Goal: Task Accomplishment & Management: Use online tool/utility

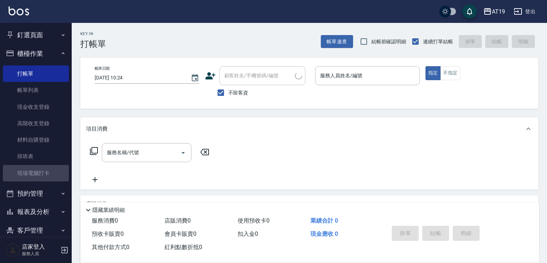
click at [49, 167] on link "現場電腦打卡" at bounding box center [36, 173] width 66 height 16
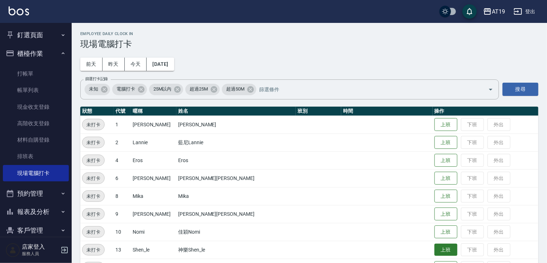
click at [434, 248] on button "上班" at bounding box center [445, 250] width 23 height 13
drag, startPoint x: 132, startPoint y: 47, endPoint x: 259, endPoint y: 9, distance: 132.1
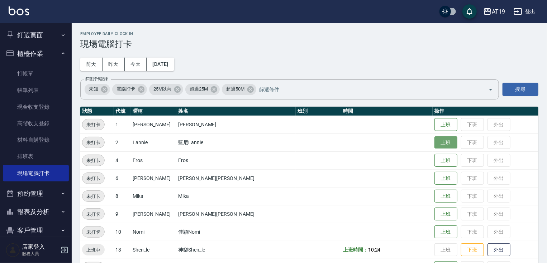
drag, startPoint x: 259, startPoint y: 9, endPoint x: 418, endPoint y: 138, distance: 205.0
click at [434, 138] on button "上班" at bounding box center [445, 142] width 23 height 13
click at [434, 231] on button "上班" at bounding box center [445, 232] width 23 height 13
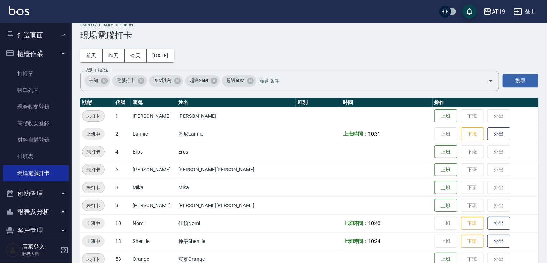
scroll to position [1, 0]
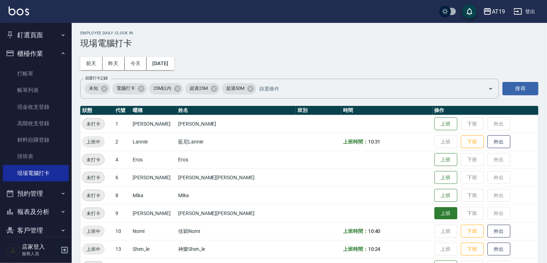
click at [434, 212] on button "上班" at bounding box center [445, 213] width 23 height 13
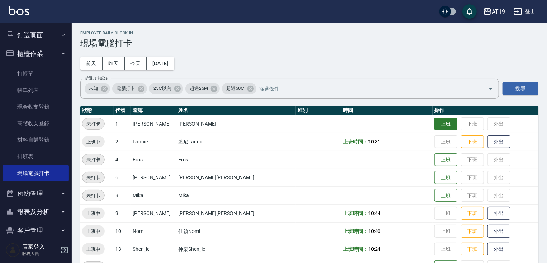
click at [434, 128] on button "上班" at bounding box center [445, 124] width 23 height 13
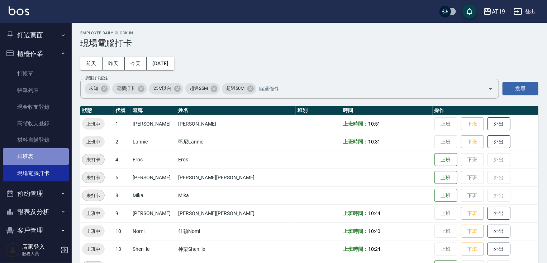
click at [40, 152] on link "排班表" at bounding box center [36, 156] width 66 height 16
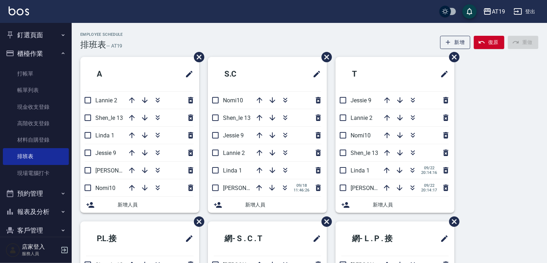
drag, startPoint x: 285, startPoint y: 152, endPoint x: 294, endPoint y: 30, distance: 121.7
click at [295, 37] on div "Employee Schedule 排班表 — AT19 新增 復原 重做 A Lannie 2 Shen_le 13 Linda 1 [PERSON_NAM…" at bounding box center [309, 209] width 475 height 354
click at [290, 150] on button "button" at bounding box center [284, 152] width 17 height 17
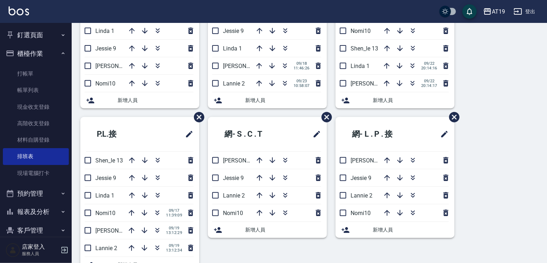
scroll to position [115, 0]
